Goal: Task Accomplishment & Management: Complete application form

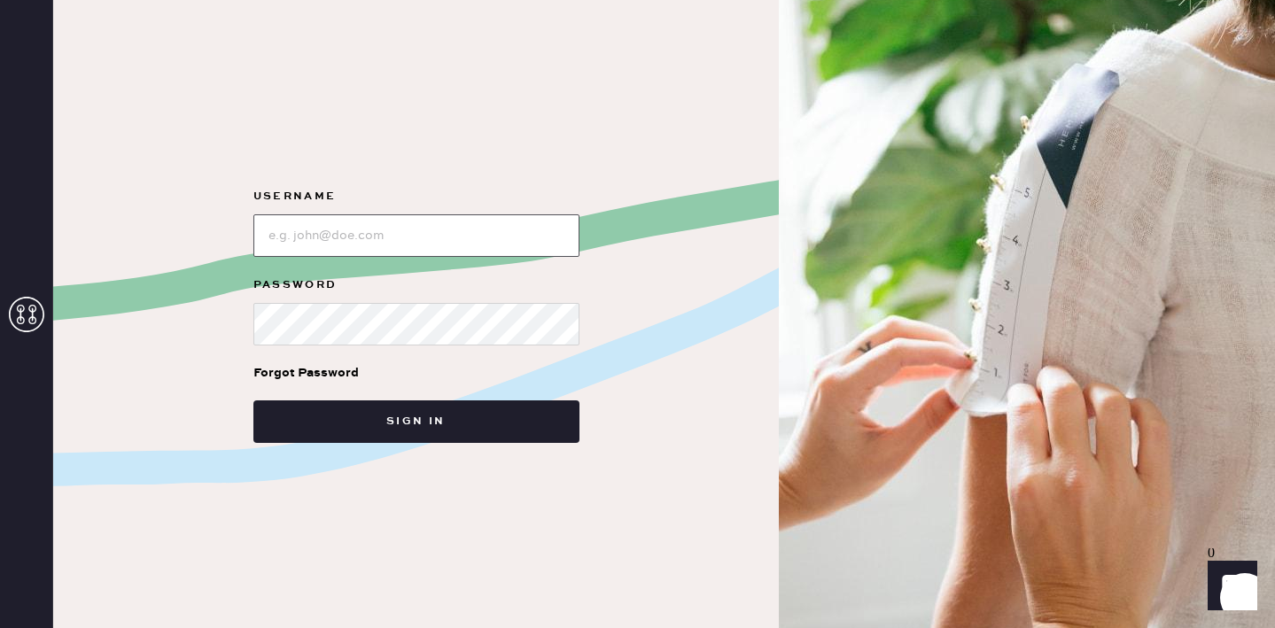
click at [419, 221] on input "loginName" at bounding box center [416, 235] width 326 height 43
click at [421, 221] on input "loginName" at bounding box center [416, 235] width 326 height 43
click at [387, 235] on input "loginName" at bounding box center [416, 235] width 326 height 43
click at [385, 245] on input "loginName" at bounding box center [416, 235] width 326 height 43
click at [384, 238] on input "loginName" at bounding box center [416, 235] width 326 height 43
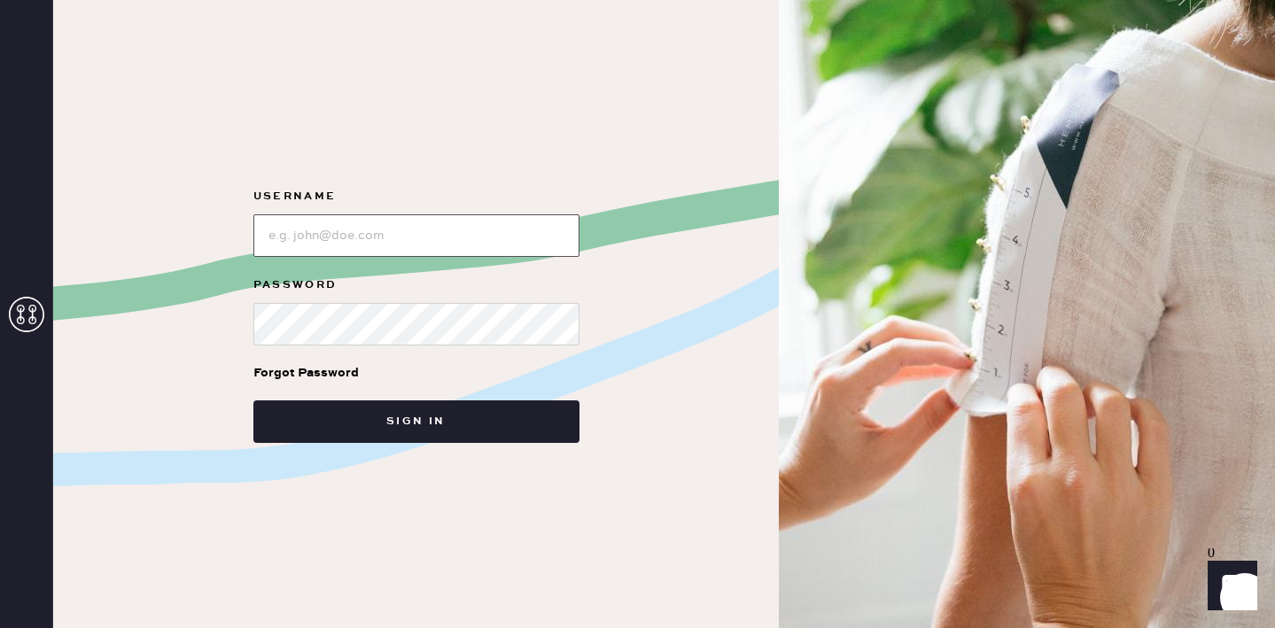
click at [384, 238] on input "loginName" at bounding box center [416, 235] width 326 height 43
click at [48, 315] on div at bounding box center [26, 314] width 53 height 628
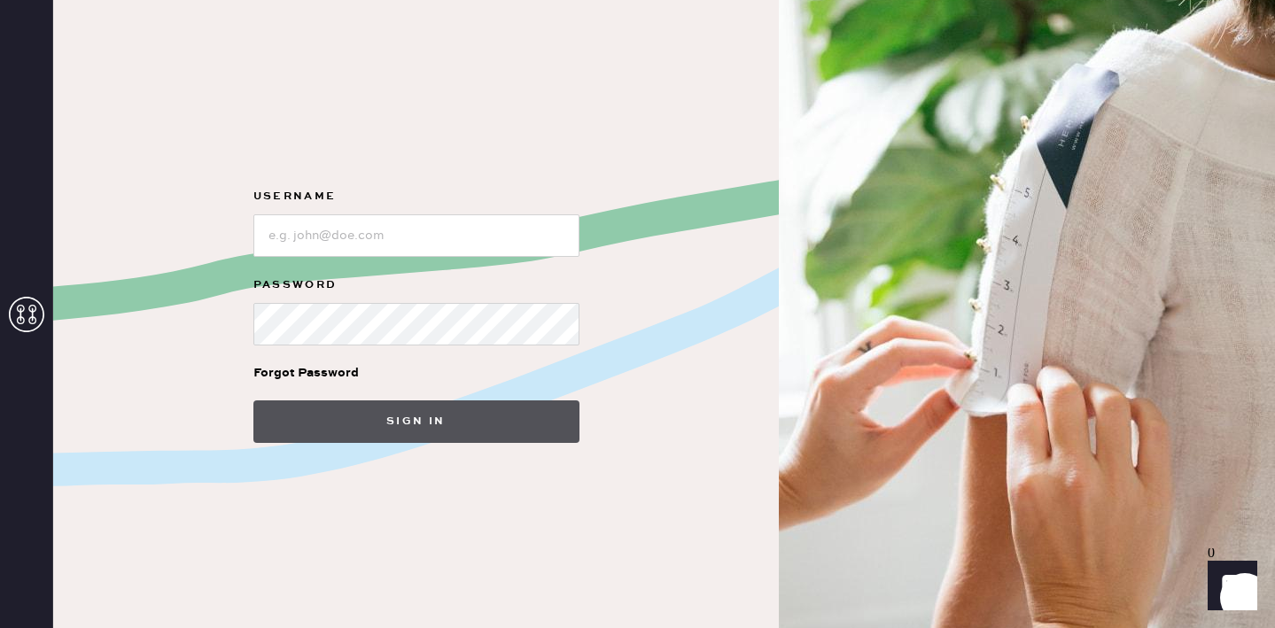
click at [527, 416] on button "Sign in" at bounding box center [416, 421] width 326 height 43
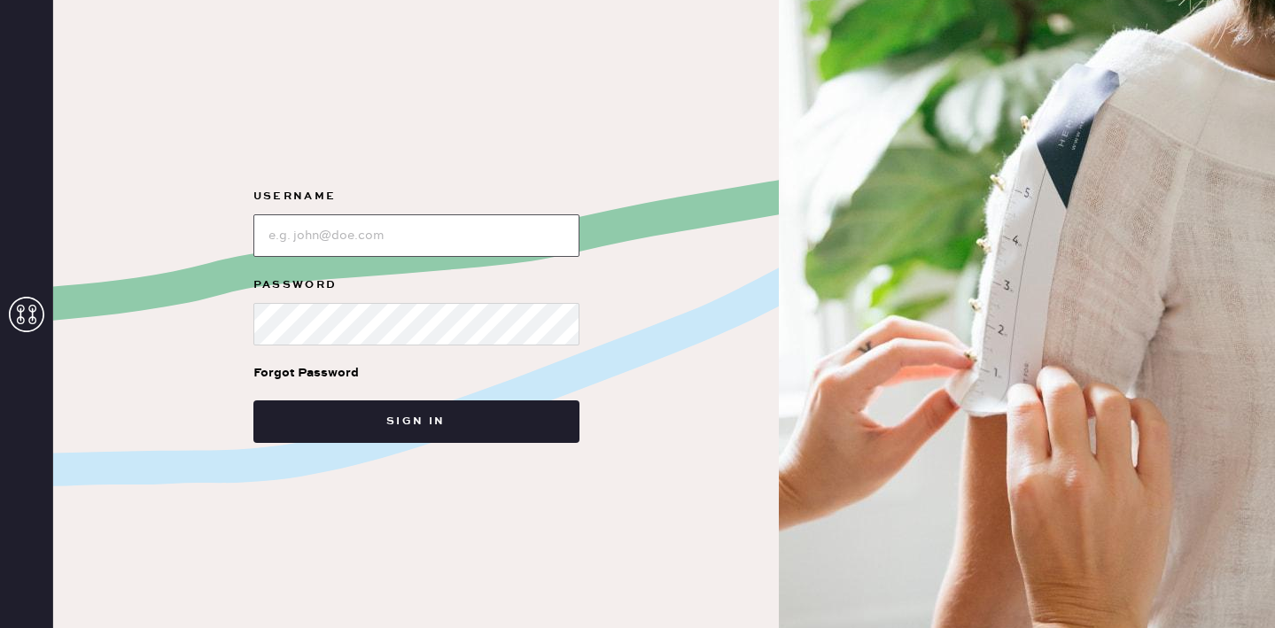
click at [403, 241] on input "loginName" at bounding box center [416, 235] width 326 height 43
type input "reformationsoho"
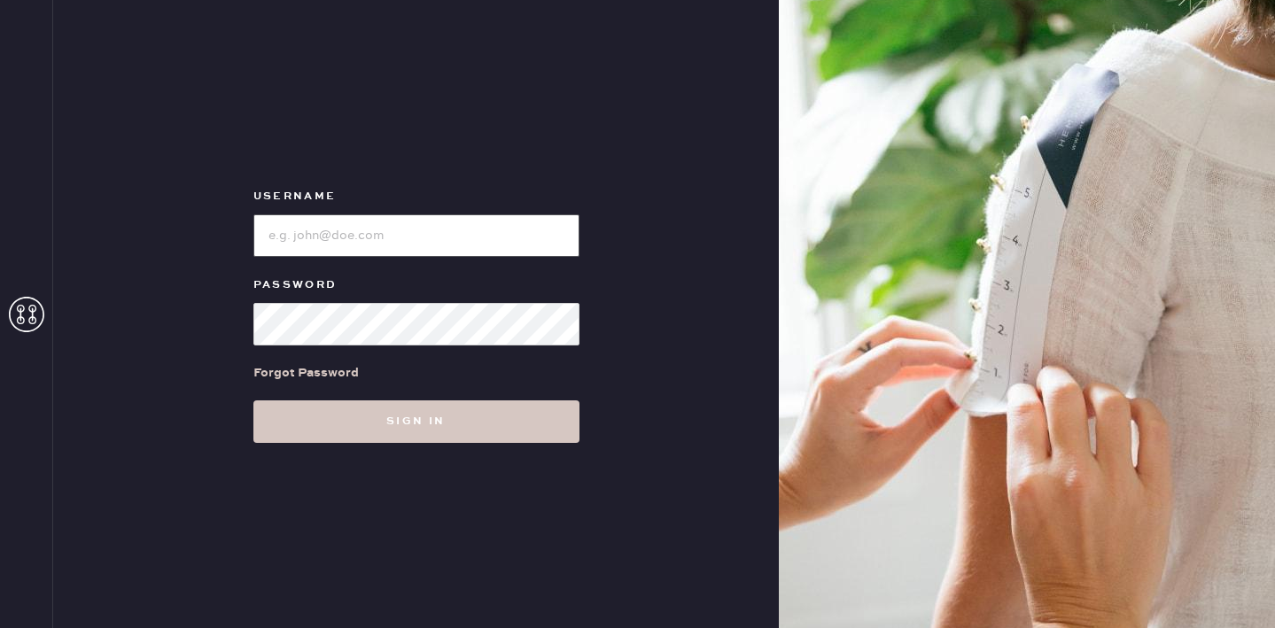
click at [361, 239] on input "loginName" at bounding box center [416, 235] width 326 height 43
type input "reformationsoho"
click at [253, 400] on button "Sign in" at bounding box center [416, 421] width 326 height 43
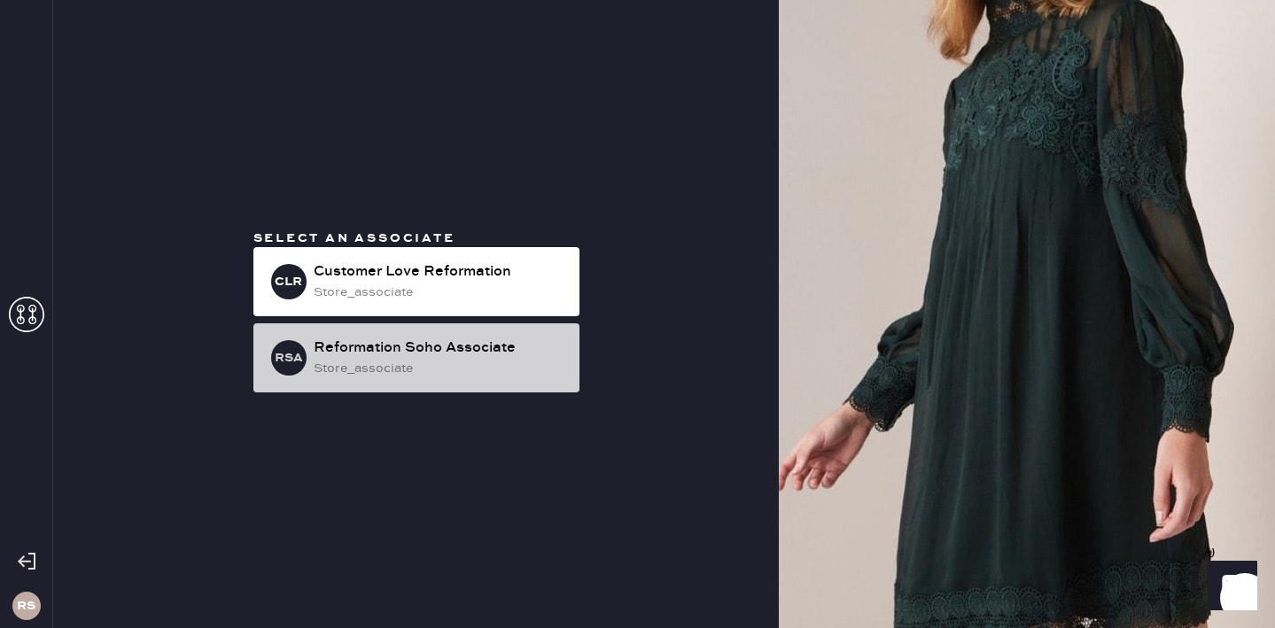
click at [421, 370] on div "store_associate" at bounding box center [440, 368] width 252 height 19
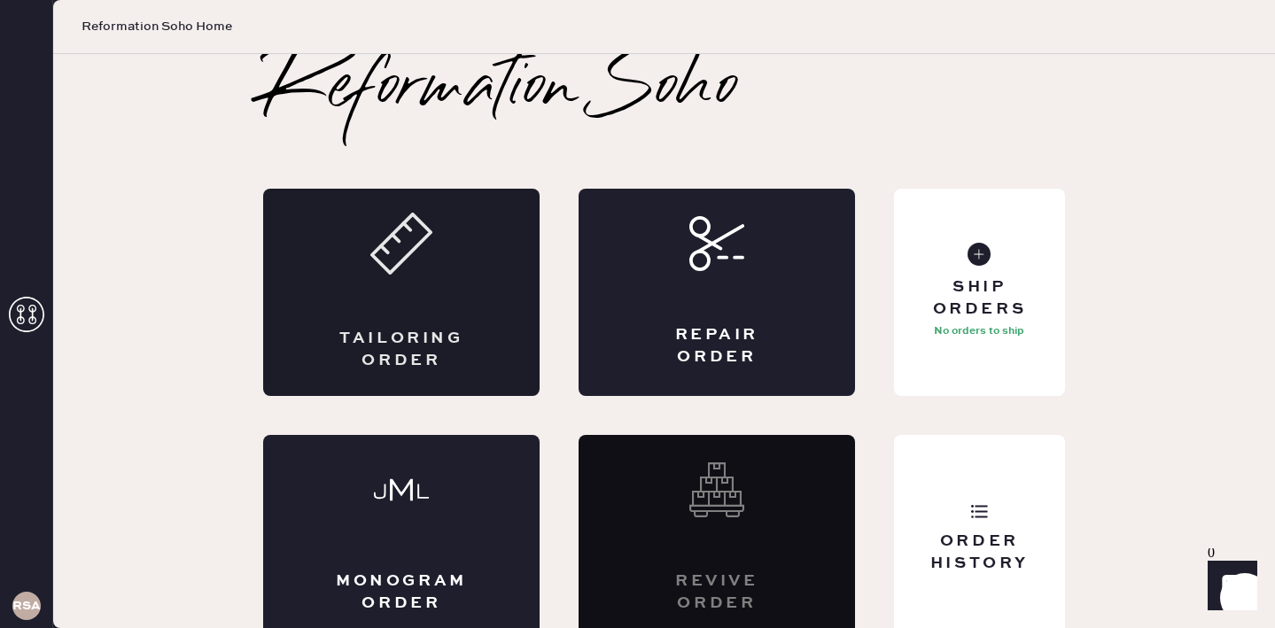
click at [400, 294] on div "Tailoring Order" at bounding box center [401, 292] width 276 height 207
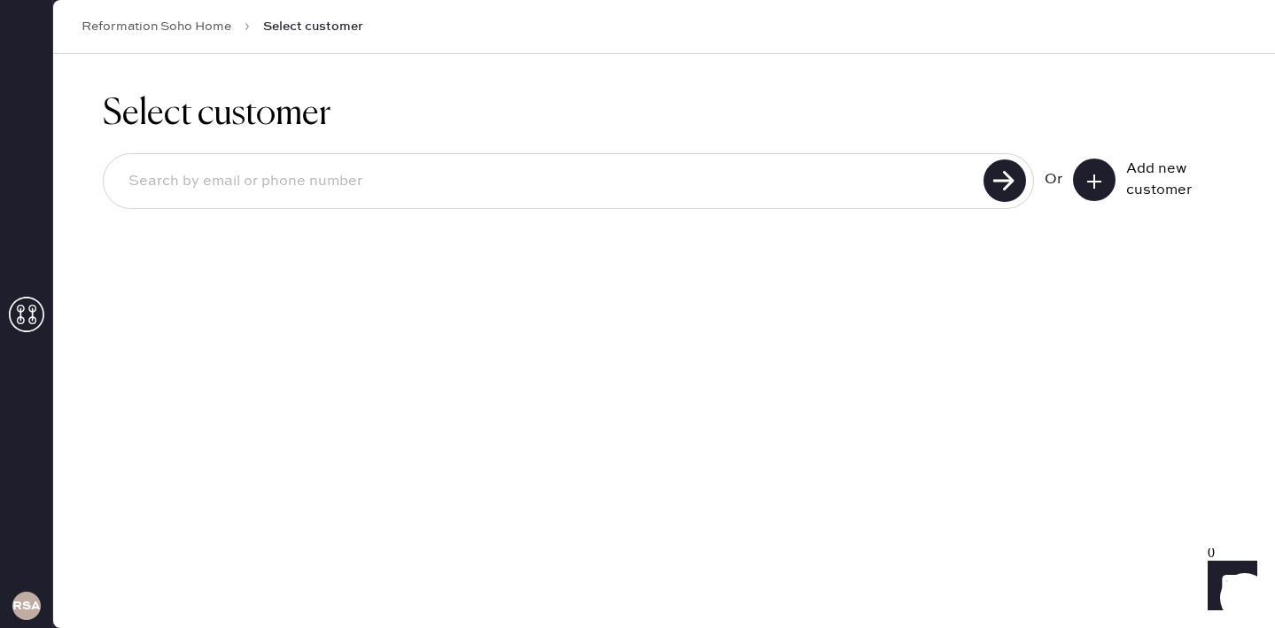
click at [1100, 184] on icon at bounding box center [1094, 182] width 18 height 18
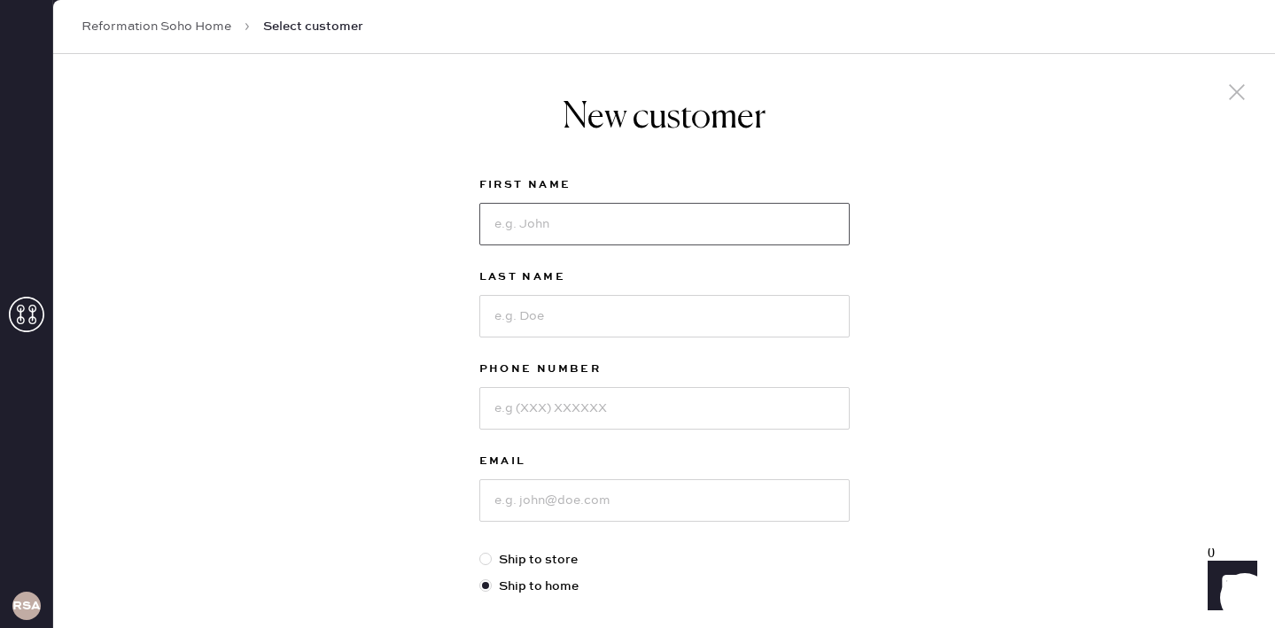
click at [790, 214] on input at bounding box center [664, 224] width 370 height 43
type input "Alison"
type input "Chinsee"
type input "6092405201"
click at [555, 557] on label "Ship to store" at bounding box center [664, 559] width 370 height 19
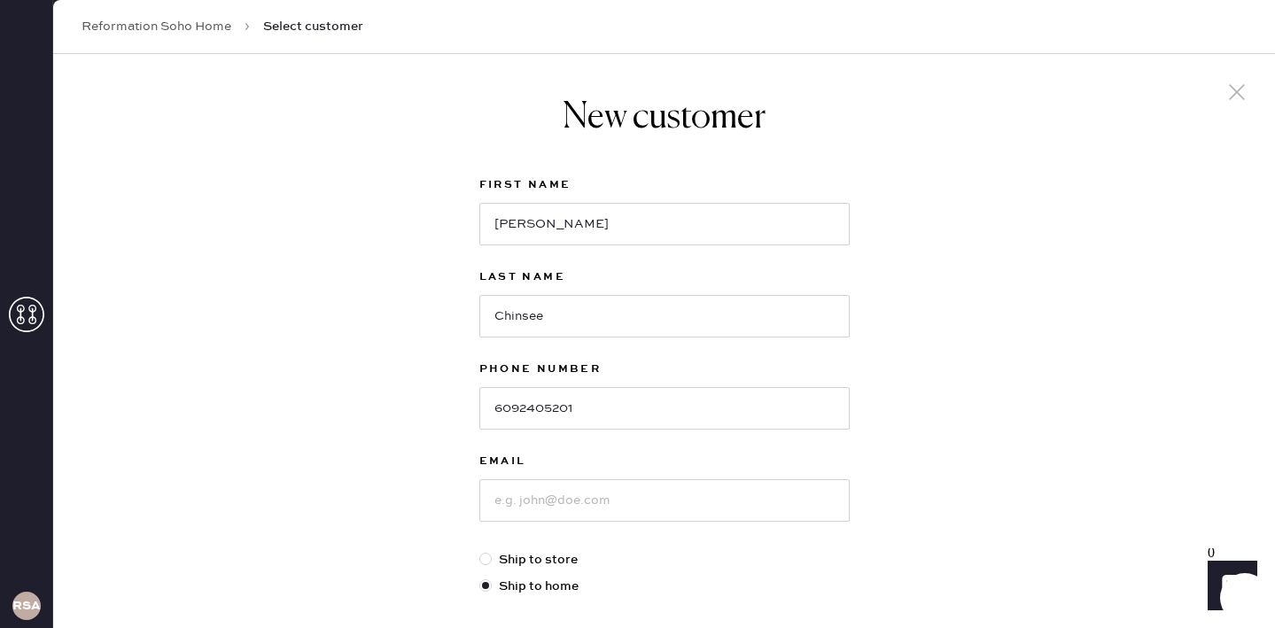
click at [480, 551] on input "Ship to store" at bounding box center [479, 550] width 1 height 1
radio input "true"
click at [580, 509] on input at bounding box center [664, 500] width 370 height 43
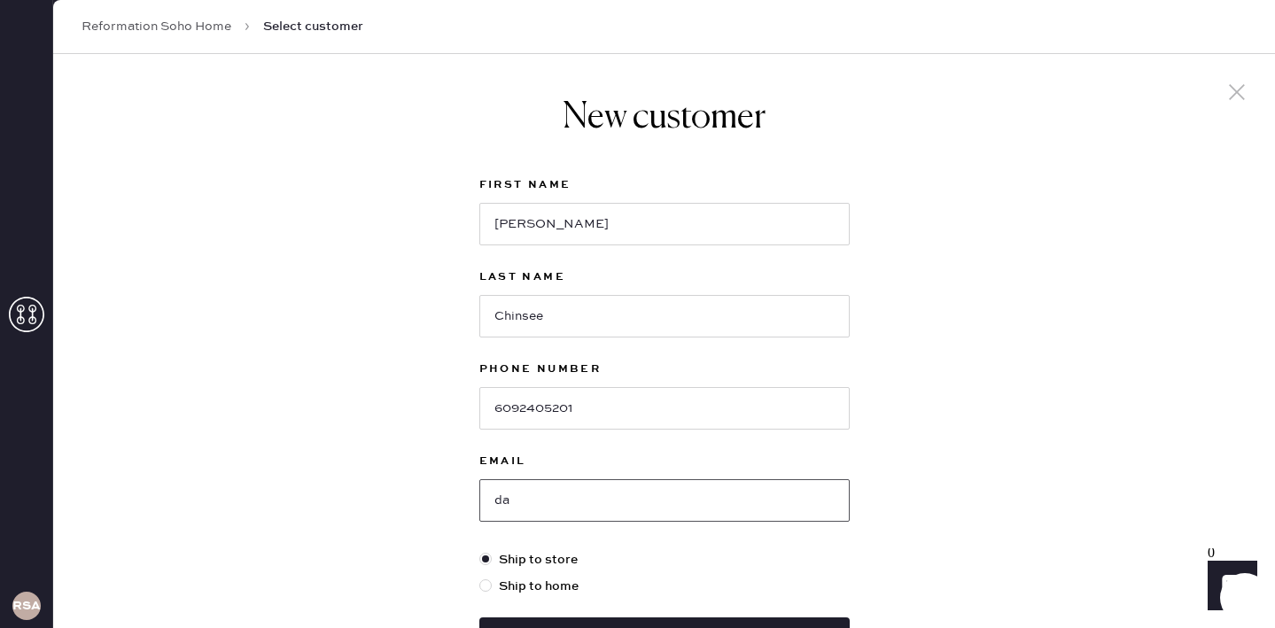
type input "d"
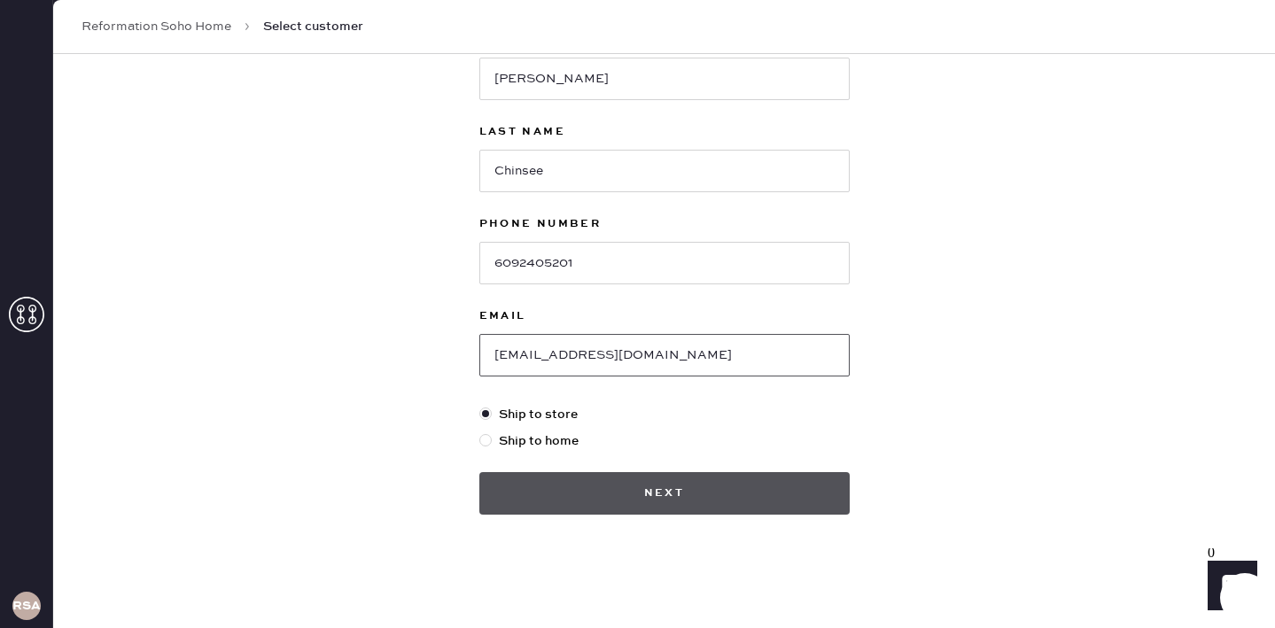
type input "achinsee@gmail.com"
click at [637, 492] on button "Next" at bounding box center [664, 493] width 370 height 43
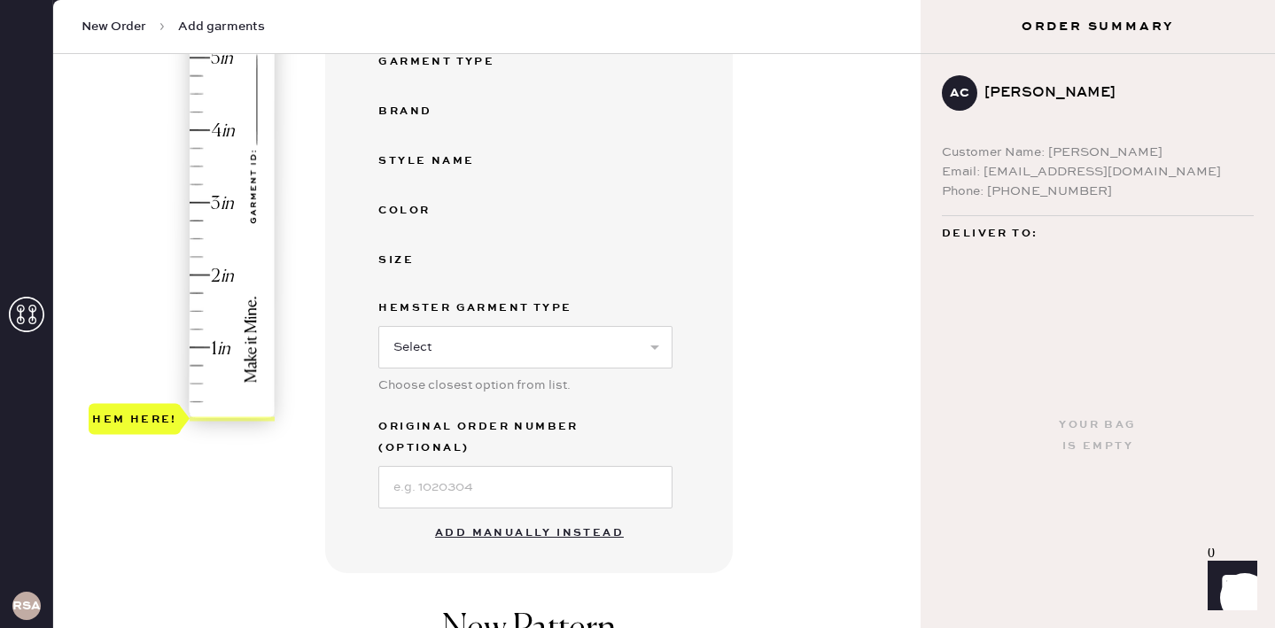
scroll to position [362, 0]
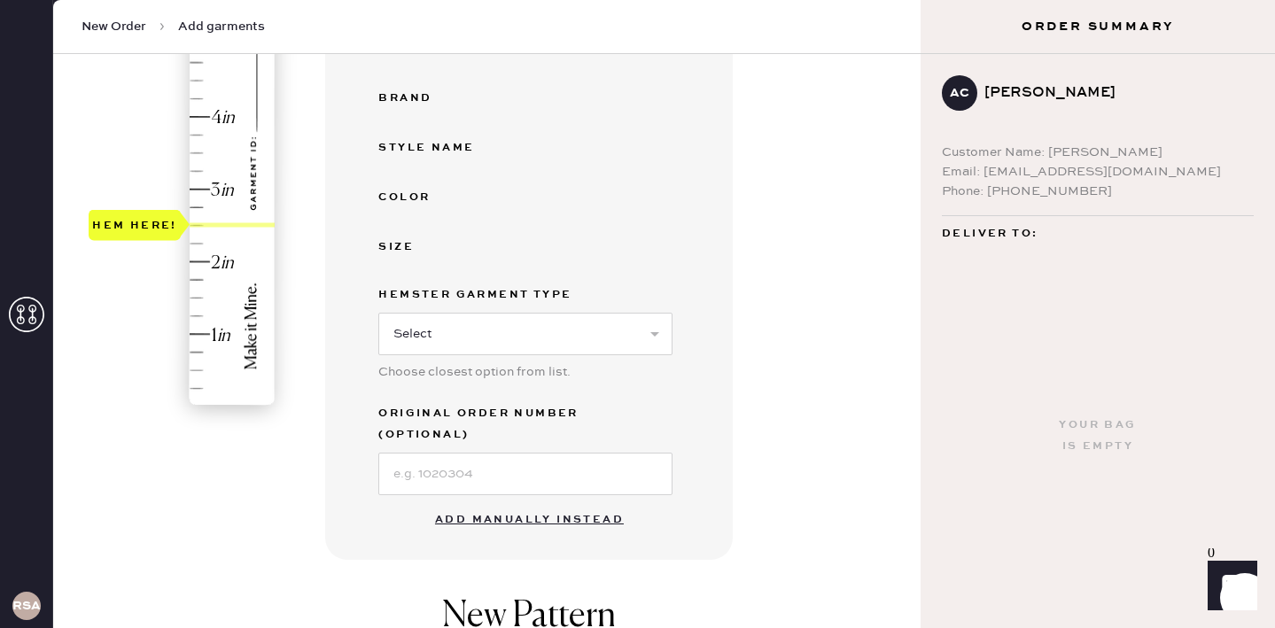
click at [197, 227] on div "Hem here!" at bounding box center [183, 153] width 189 height 523
click at [515, 502] on button "Add manually instead" at bounding box center [529, 519] width 210 height 35
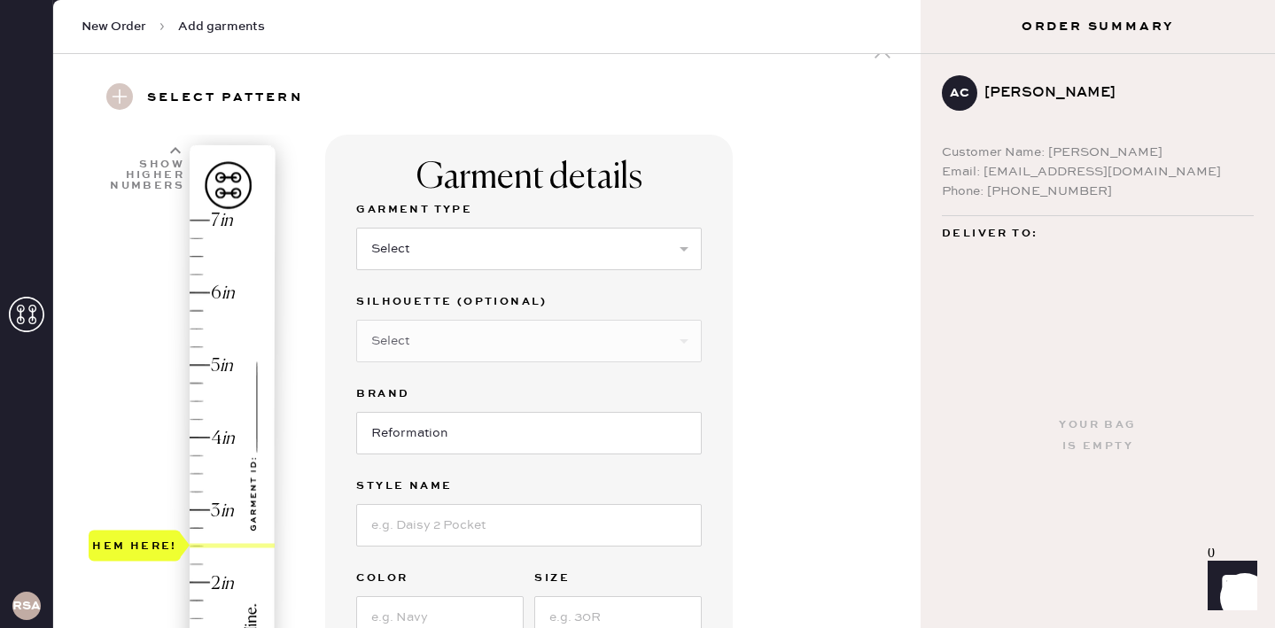
scroll to position [0, 0]
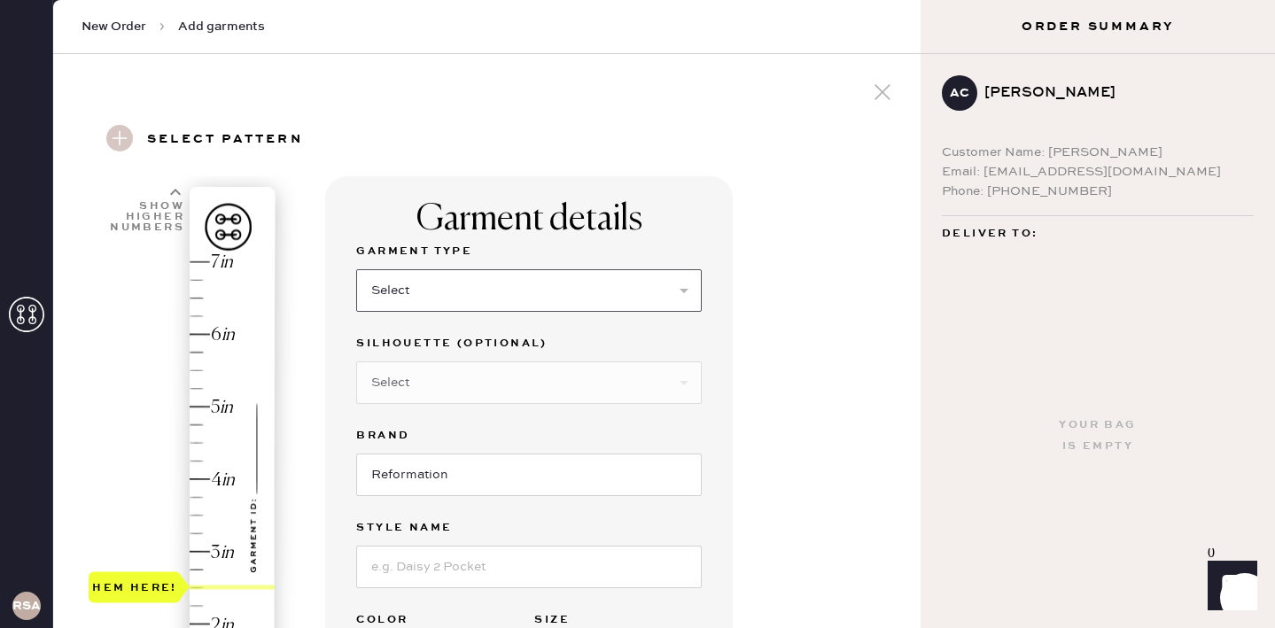
click at [607, 299] on select "Select Basic Skirt Jeans Leggings Pants Shorts Basic Sleeved Dress Basic Sleeve…" at bounding box center [528, 290] width 345 height 43
select select "4"
click at [356, 269] on select "Select Basic Skirt Jeans Leggings Pants Shorts Basic Sleeved Dress Basic Sleeve…" at bounding box center [528, 290] width 345 height 43
click at [545, 385] on select "Select Joggers Shorts Cropped Flare Boot Cut Straight Skinny Other" at bounding box center [528, 382] width 345 height 43
select select "11"
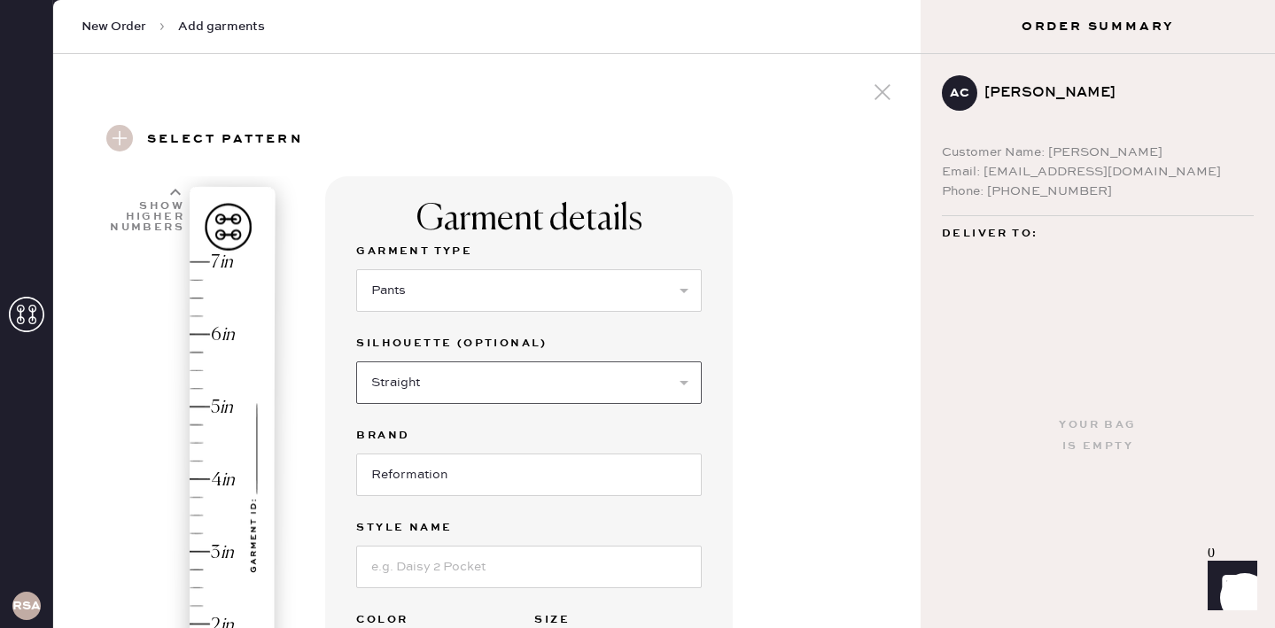
click at [356, 361] on select "Select Joggers Shorts Cropped Flare Boot Cut Straight Skinny Other" at bounding box center [528, 382] width 345 height 43
click at [509, 477] on input "Reformation" at bounding box center [528, 475] width 345 height 43
click at [517, 562] on input at bounding box center [528, 567] width 345 height 43
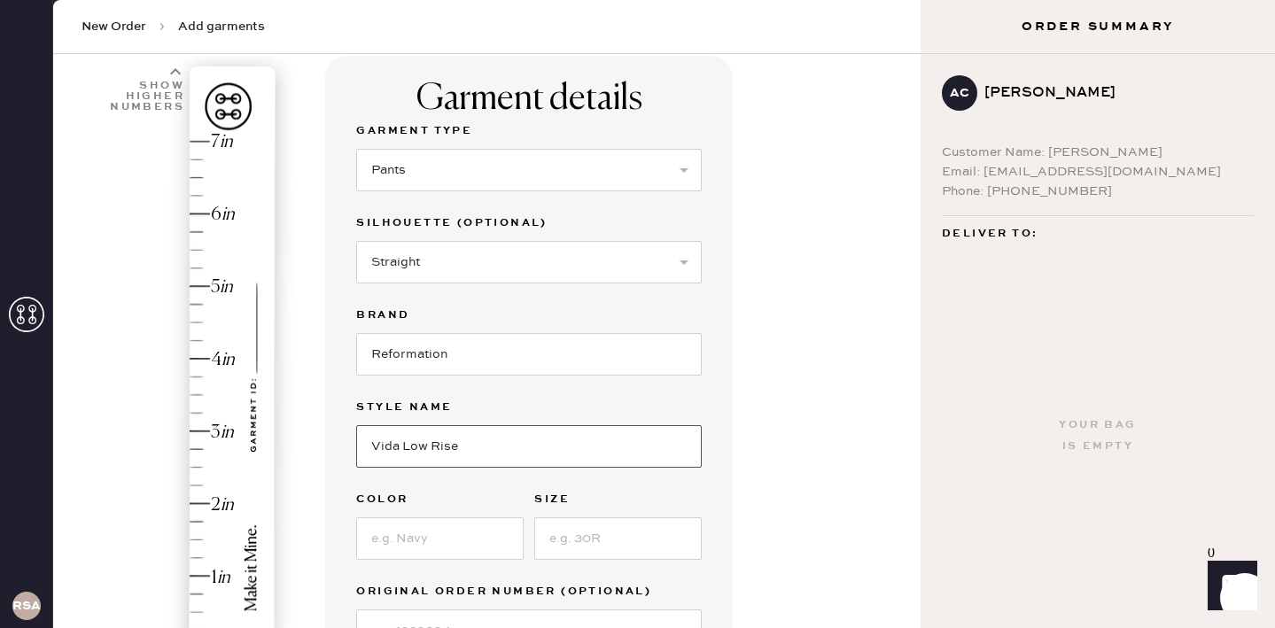
scroll to position [180, 0]
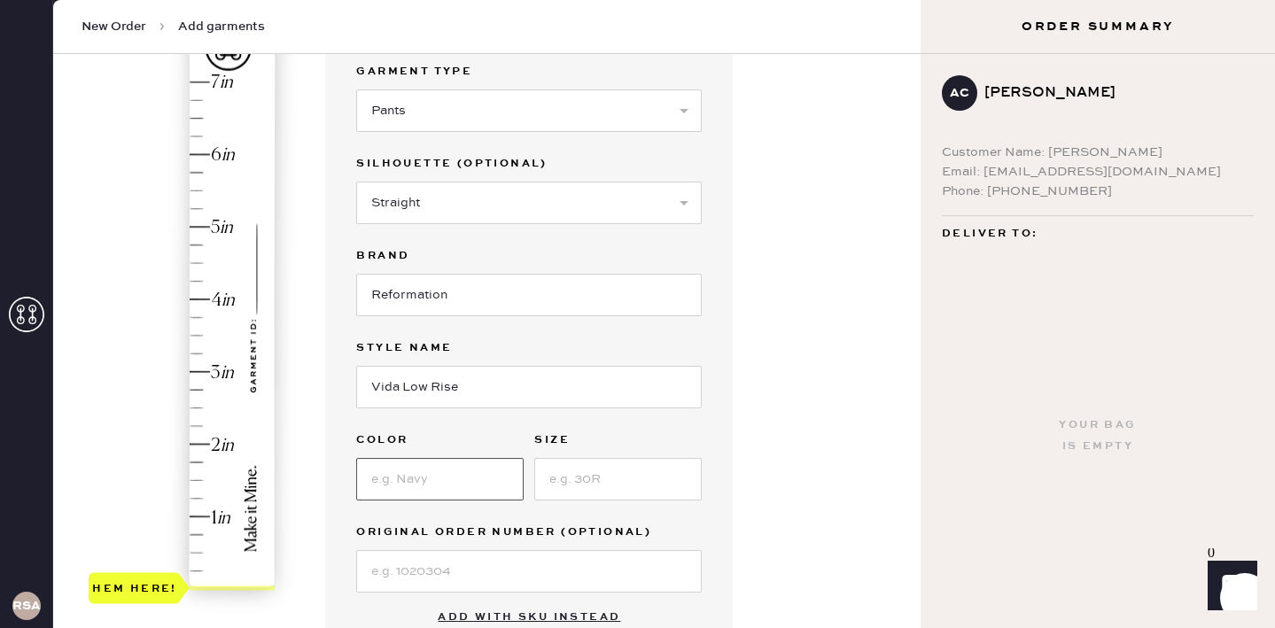
click at [428, 476] on input at bounding box center [439, 479] width 167 height 43
click at [629, 397] on input "Vida Low Rise" at bounding box center [528, 387] width 345 height 43
type input "Vida Low Rise Pany"
click at [434, 485] on input at bounding box center [439, 479] width 167 height 43
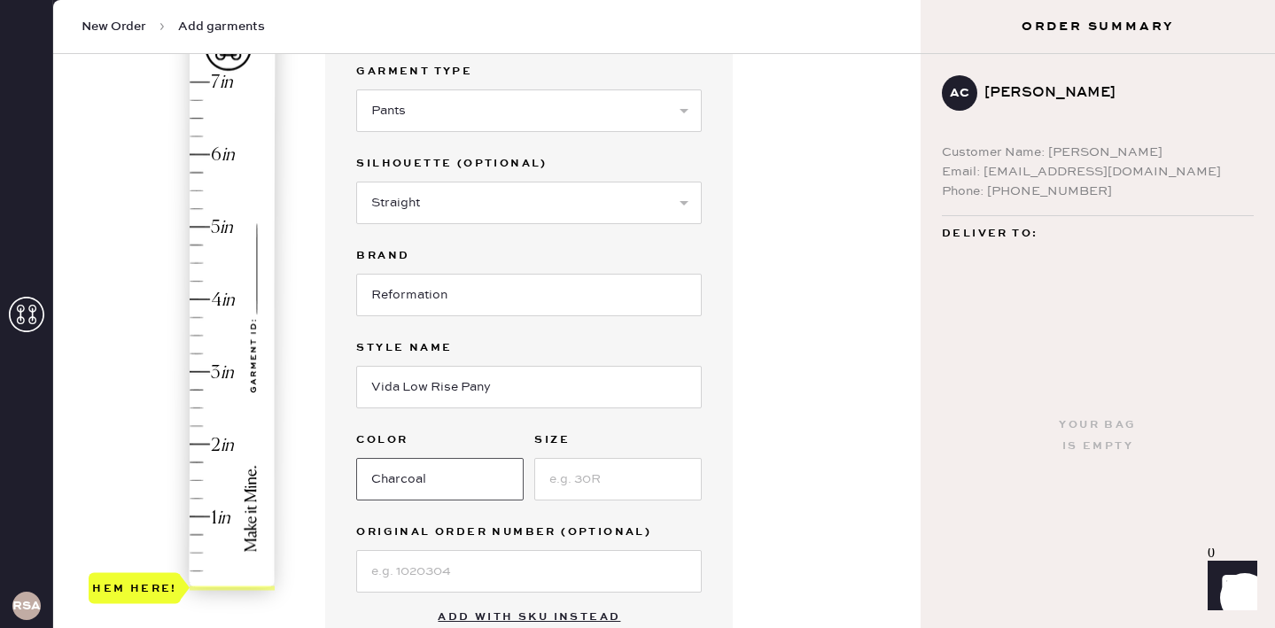
type input "Charcoal"
click at [635, 480] on input at bounding box center [617, 479] width 167 height 43
type input "10"
type input "2.5"
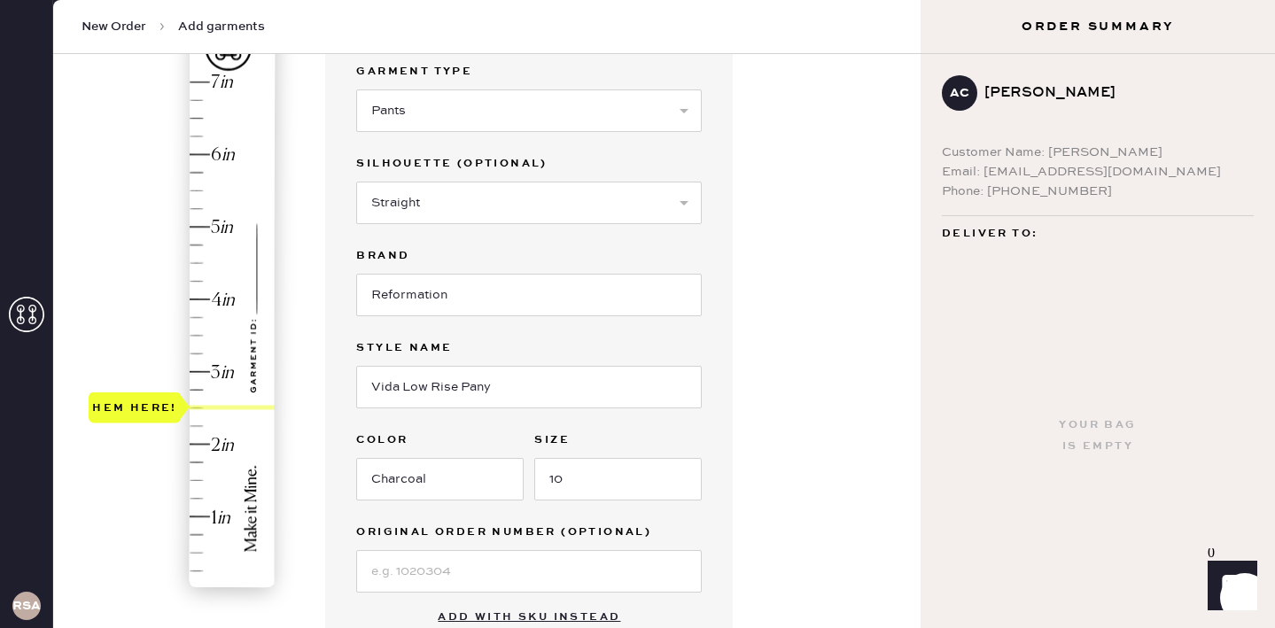
click at [204, 407] on div "Hem here!" at bounding box center [183, 335] width 189 height 523
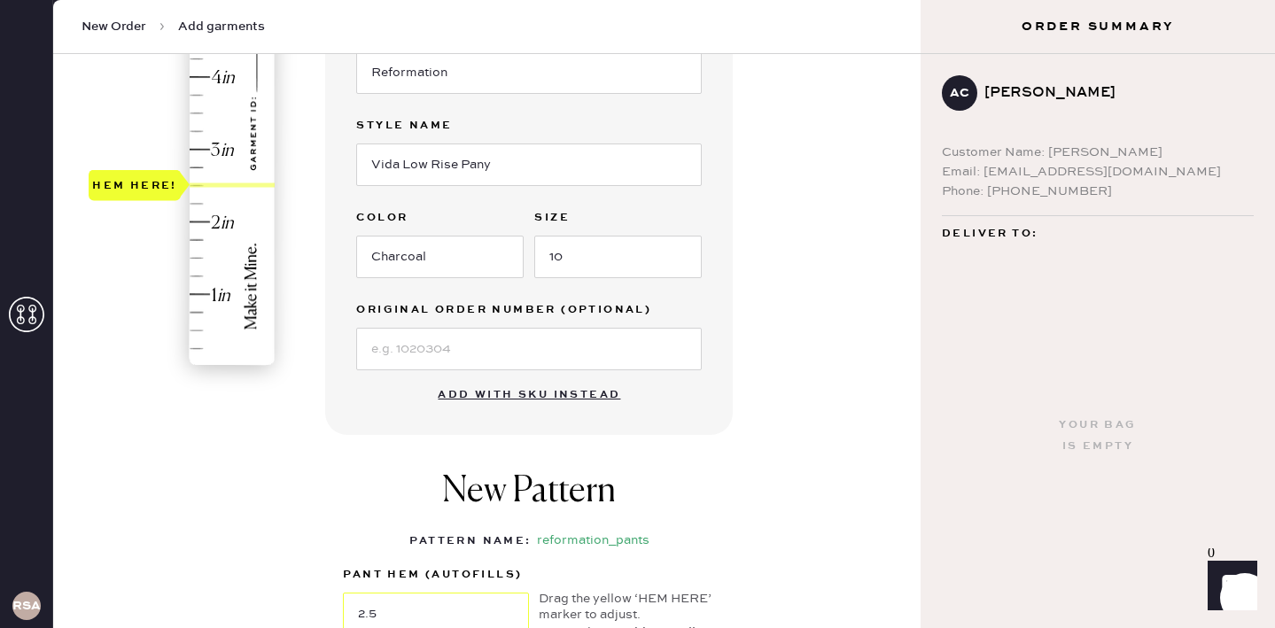
scroll to position [664, 0]
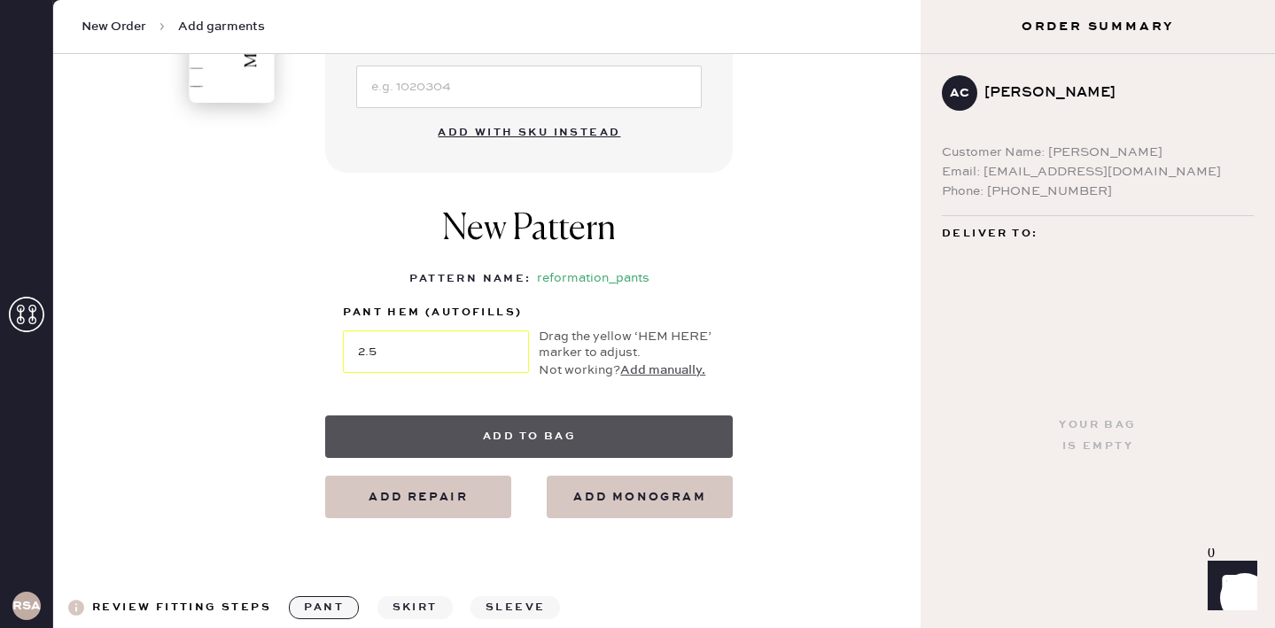
click at [594, 431] on button "Add to bag" at bounding box center [529, 436] width 408 height 43
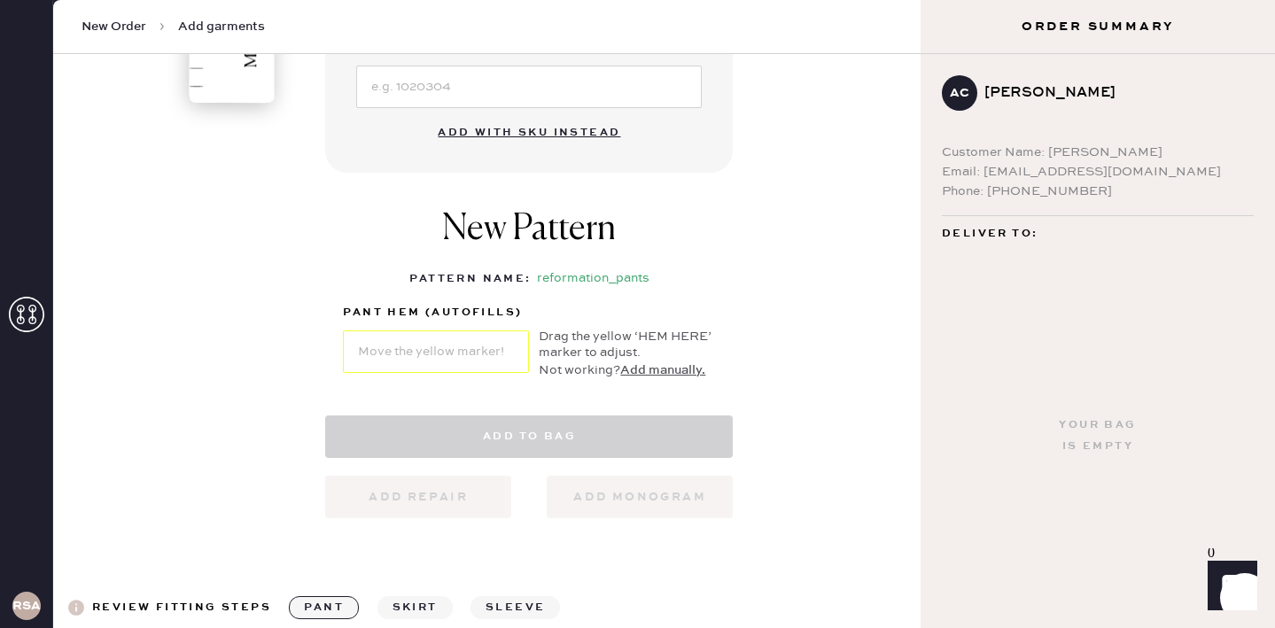
select select "4"
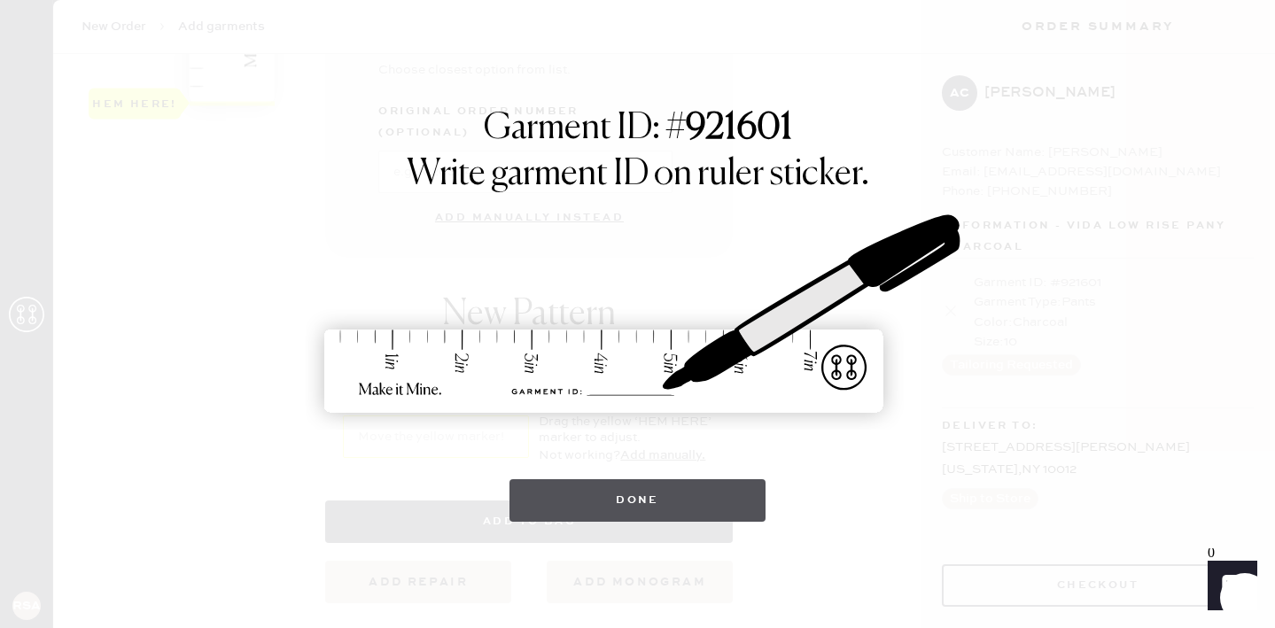
click at [625, 505] on button "Done" at bounding box center [637, 500] width 256 height 43
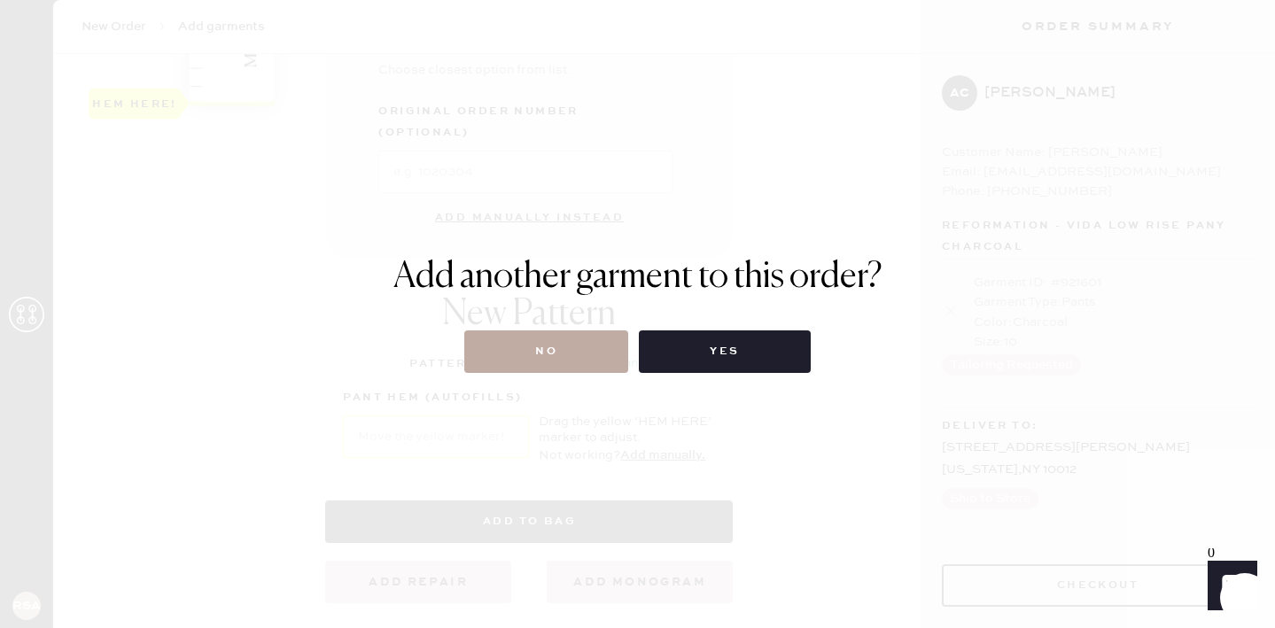
click at [576, 364] on button "No" at bounding box center [546, 351] width 164 height 43
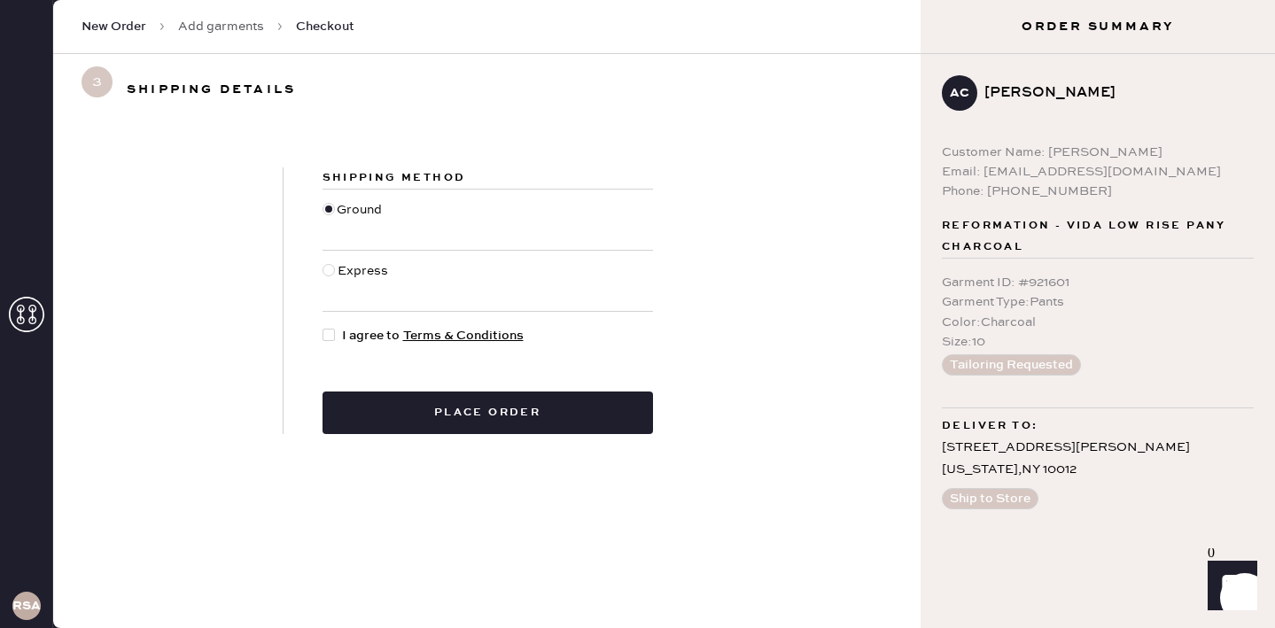
click at [325, 337] on div at bounding box center [328, 335] width 12 height 12
click at [323, 327] on input "I agree to Terms & Conditions" at bounding box center [322, 326] width 1 height 1
checkbox input "true"
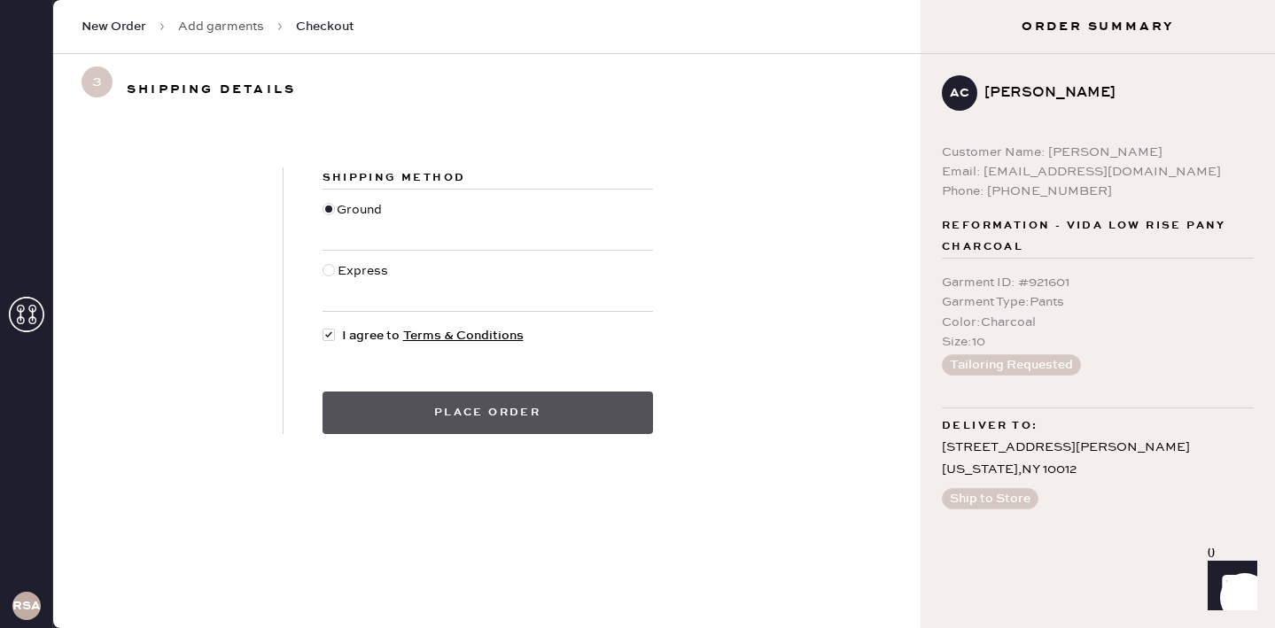
click at [408, 429] on button "Place order" at bounding box center [487, 413] width 330 height 43
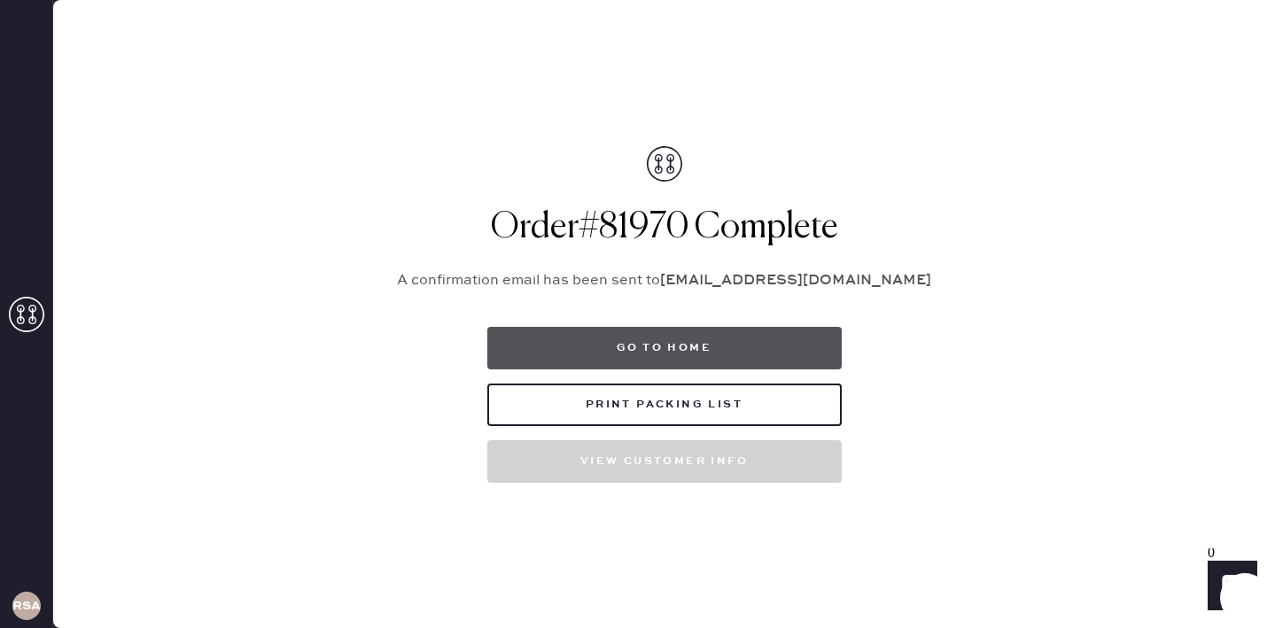
click at [716, 342] on button "Go to home" at bounding box center [664, 348] width 354 height 43
